Goal: Use online tool/utility: Use online tool/utility

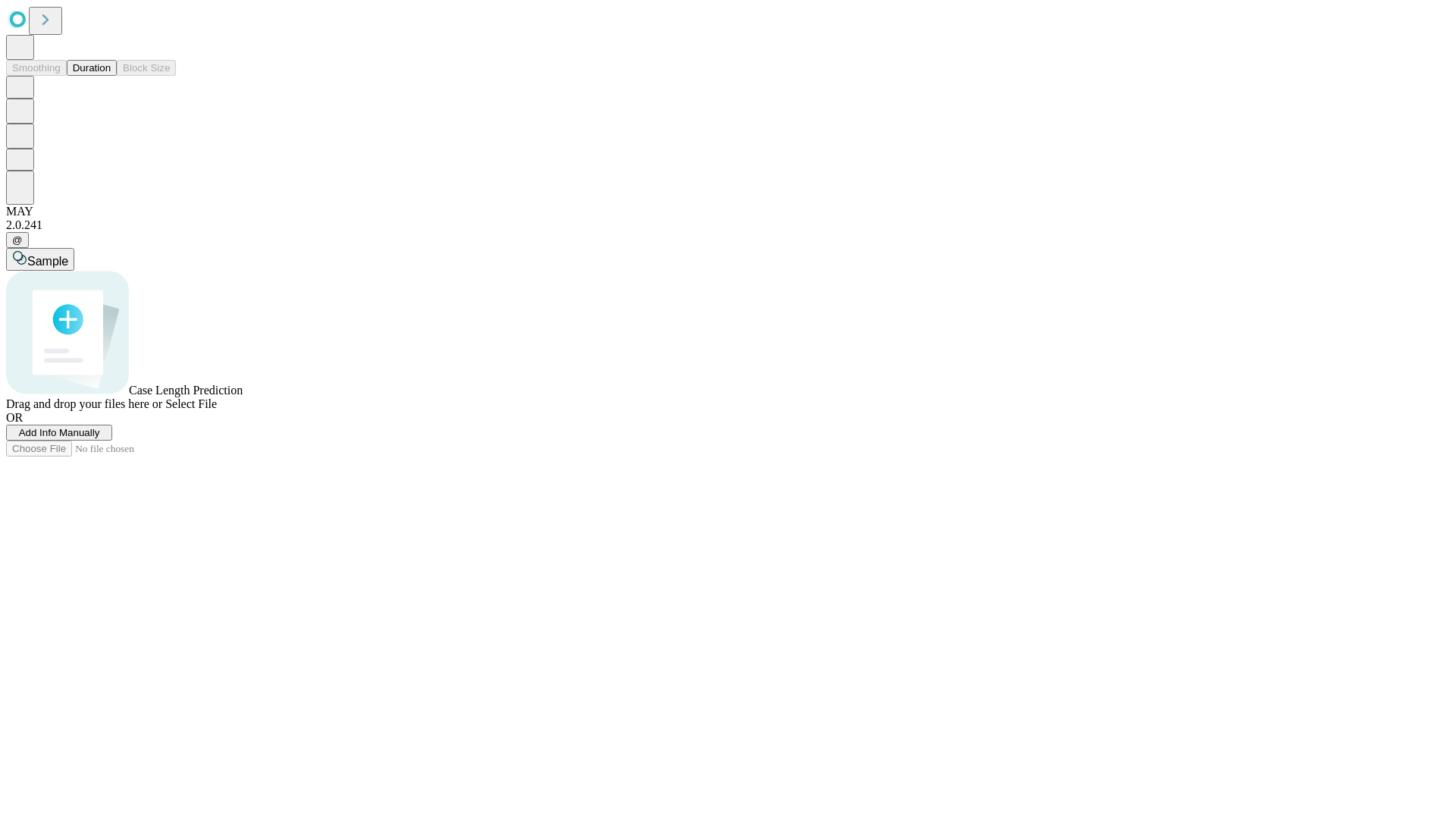
click at [111, 75] on button "Duration" at bounding box center [92, 68] width 50 height 16
click at [69, 255] on span "Sample" at bounding box center [47, 261] width 41 height 13
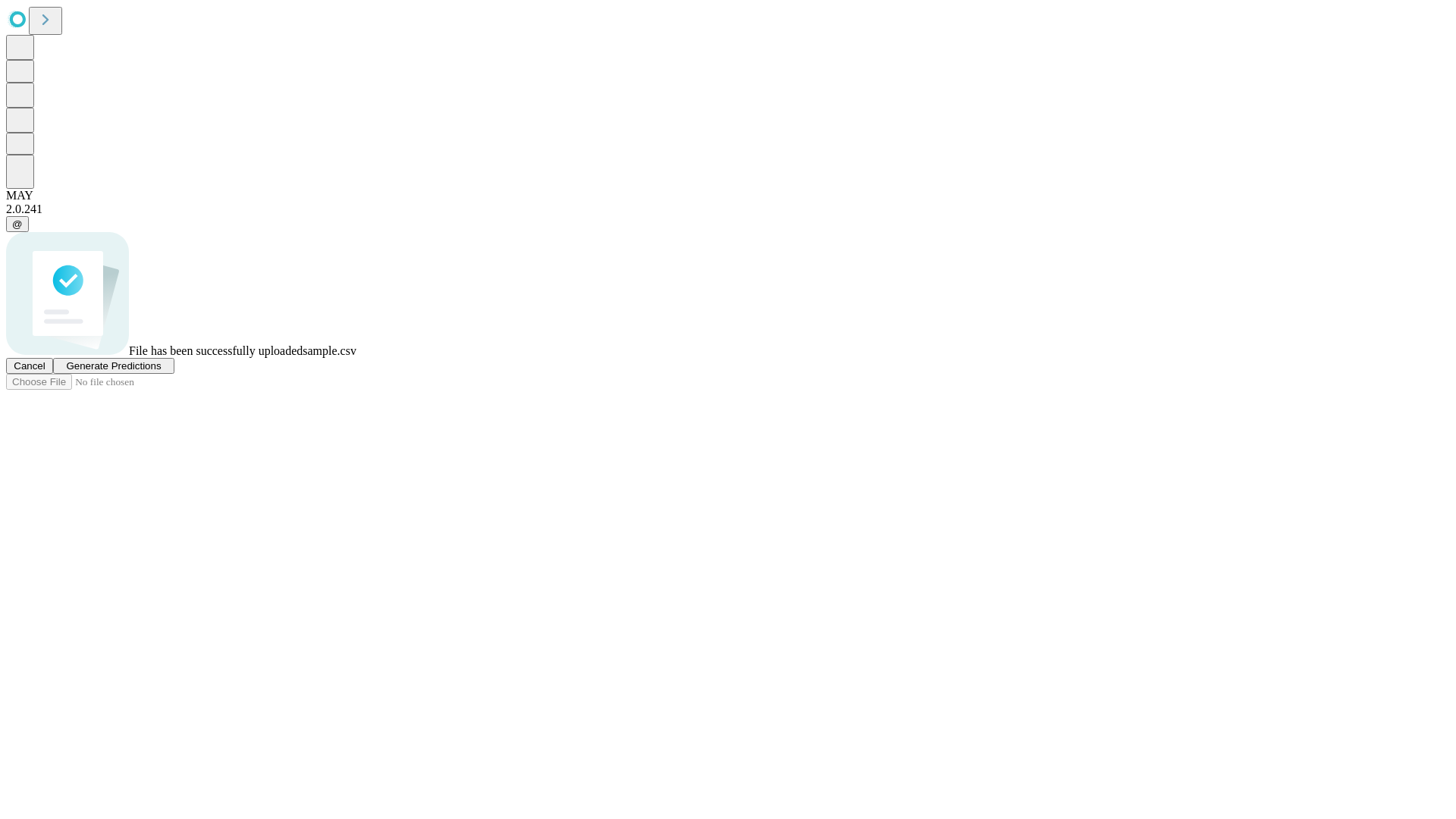
click at [161, 371] on span "Generate Predictions" at bounding box center [113, 365] width 95 height 11
